Goal: Task Accomplishment & Management: Complete application form

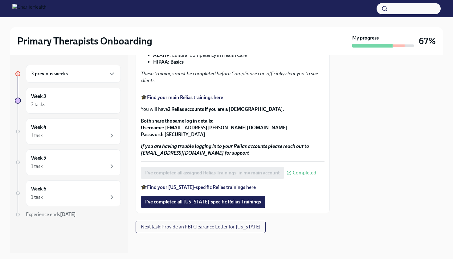
scroll to position [139, 0]
click at [177, 188] on strong "Find your [US_STATE]-specific Relias trainings here" at bounding box center [201, 187] width 109 height 6
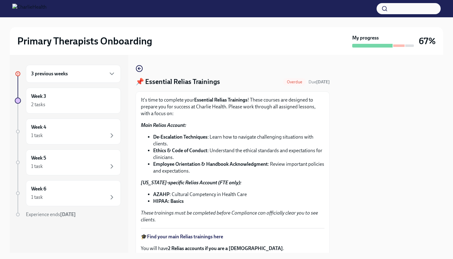
click at [65, 77] on h6 "3 previous weeks" at bounding box center [49, 73] width 37 height 7
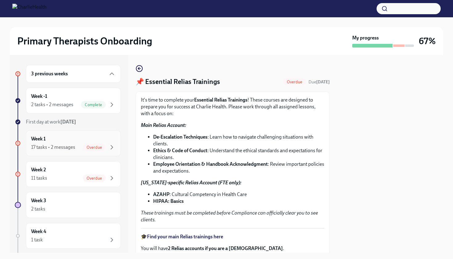
click at [72, 148] on div "17 tasks • 2 messages" at bounding box center [53, 147] width 44 height 7
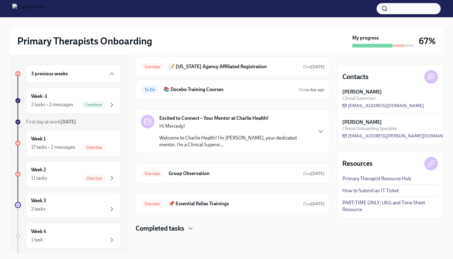
scroll to position [78, 0]
click at [76, 170] on div "Week 2 11 tasks Overdue" at bounding box center [73, 173] width 84 height 15
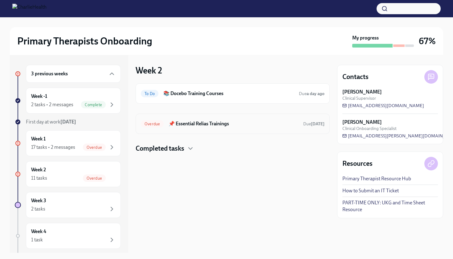
click at [235, 127] on h6 "📌 Essential Relias Trainings" at bounding box center [234, 123] width 130 height 7
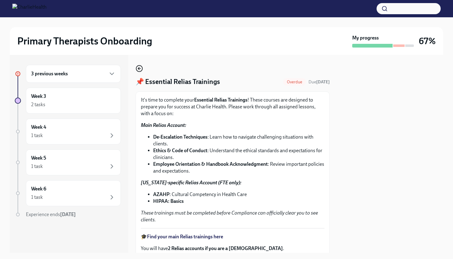
click at [142, 68] on icon "button" at bounding box center [139, 68] width 7 height 7
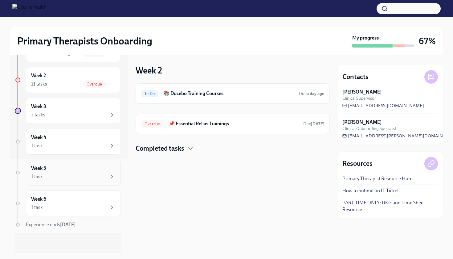
scroll to position [94, 0]
click at [64, 144] on div "1 task" at bounding box center [73, 145] width 84 height 7
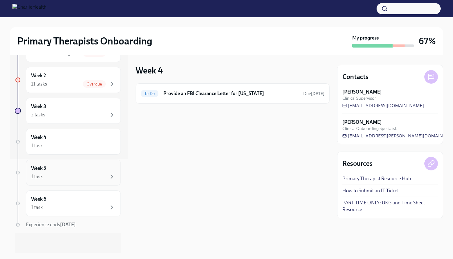
click at [64, 168] on div "Week 5 1 task" at bounding box center [73, 172] width 84 height 15
click at [63, 196] on div "Week 6 1 task" at bounding box center [73, 202] width 84 height 15
